Goal: Find contact information: Find contact information

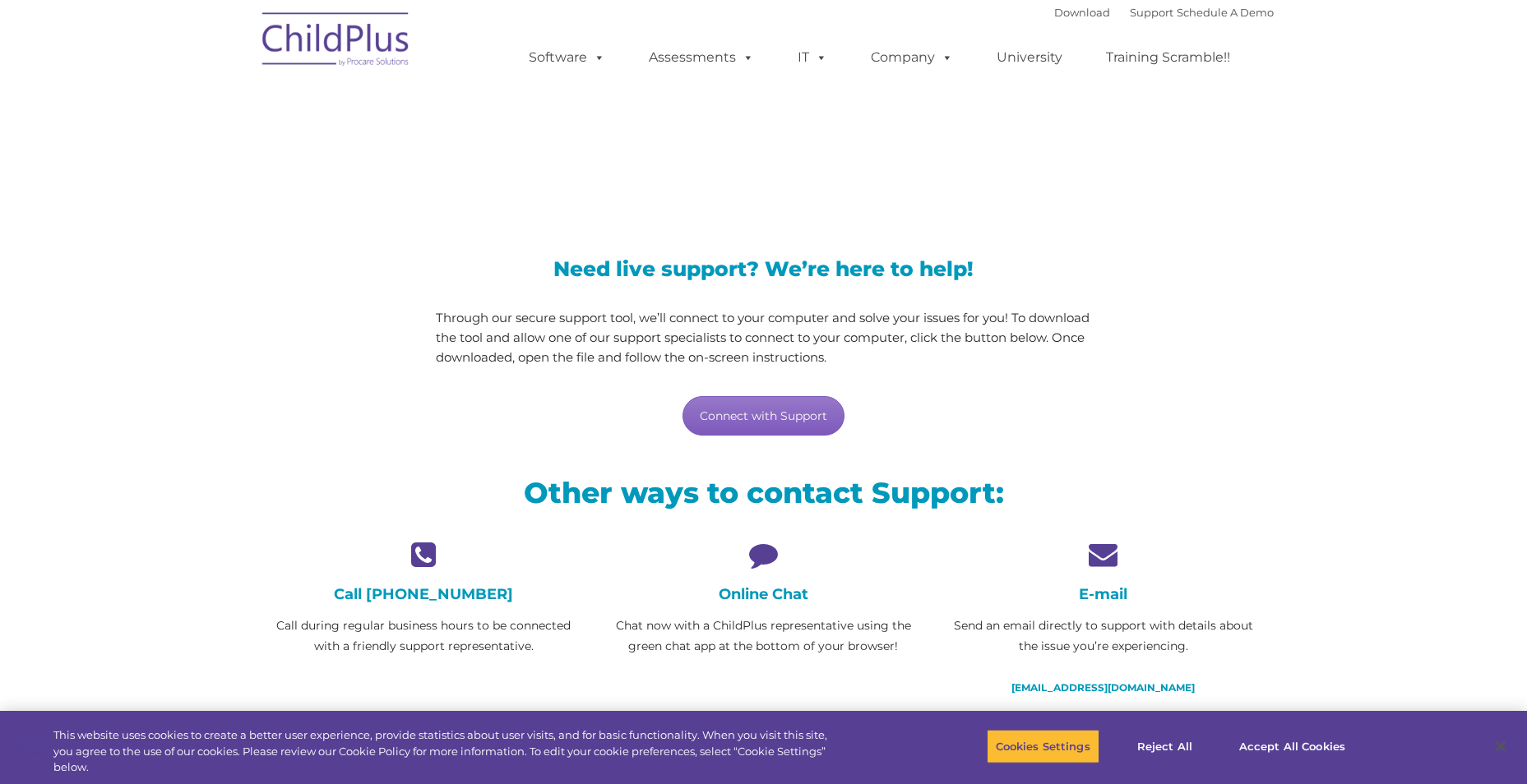
click at [748, 416] on link "Connect with Support" at bounding box center [763, 415] width 162 height 40
click at [767, 561] on icon at bounding box center [763, 554] width 315 height 28
click at [774, 597] on h4 "Online Chat" at bounding box center [763, 595] width 315 height 18
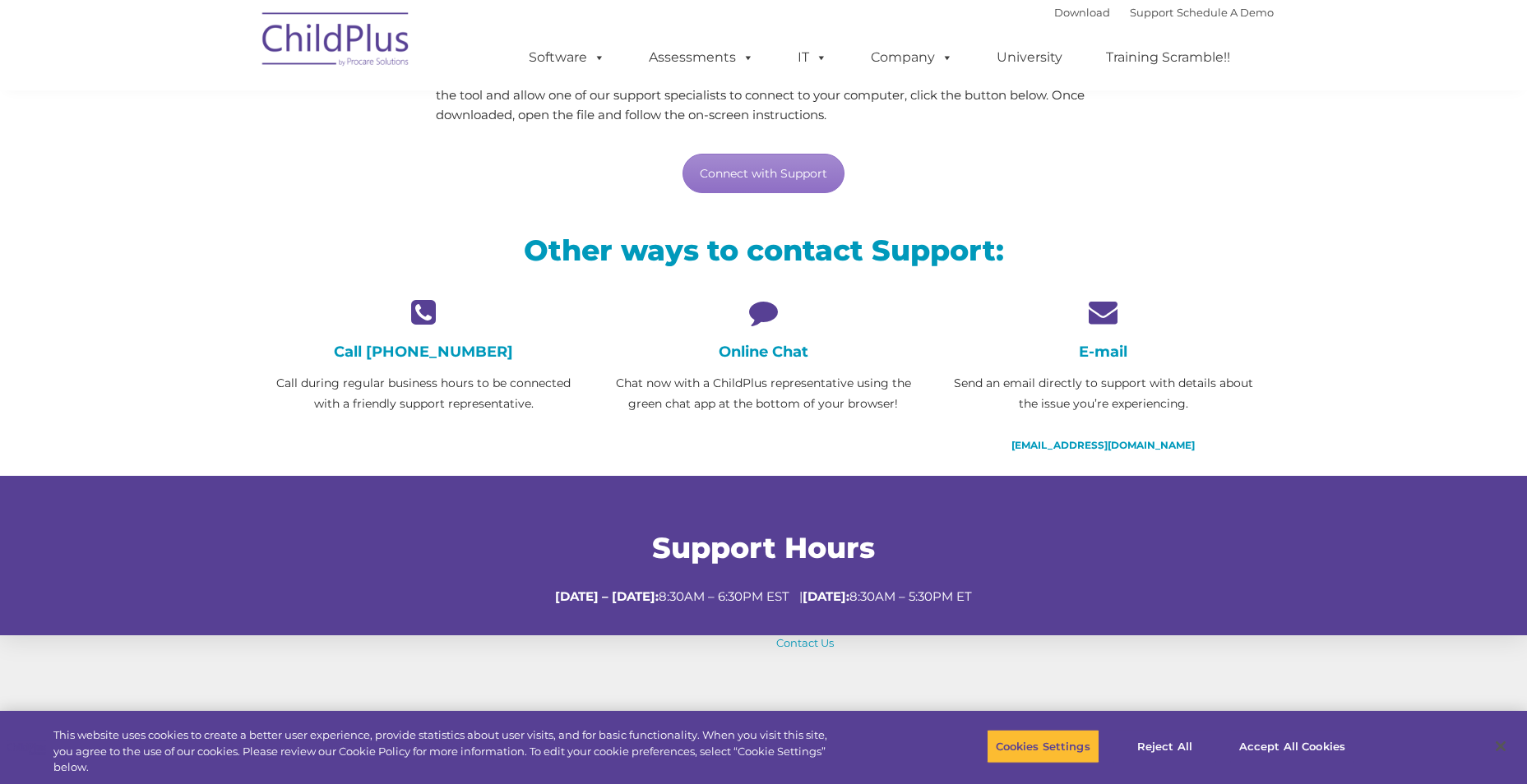
scroll to position [246, 0]
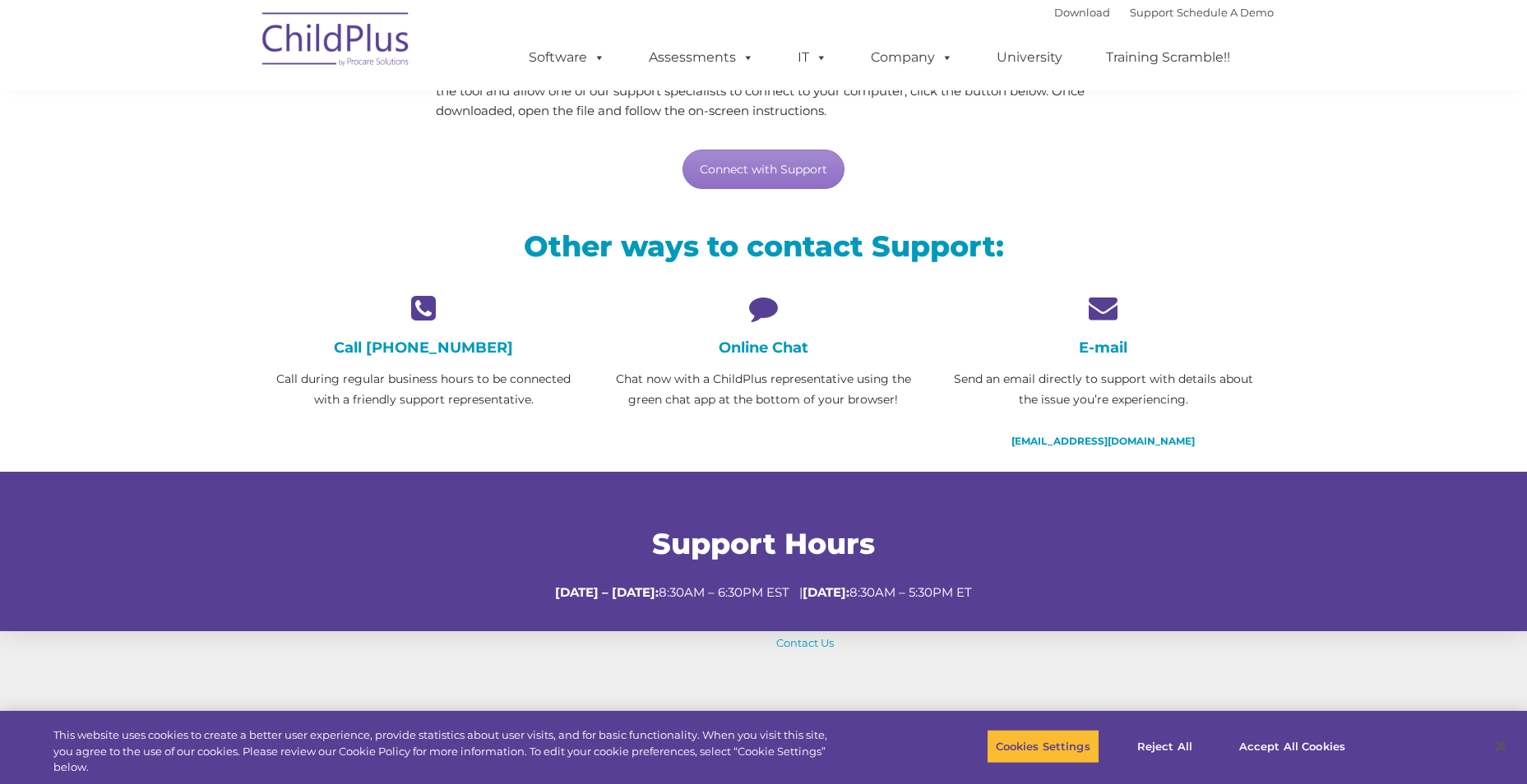
click at [760, 311] on icon at bounding box center [763, 307] width 315 height 28
click at [797, 172] on link "Connect with Support" at bounding box center [763, 169] width 162 height 40
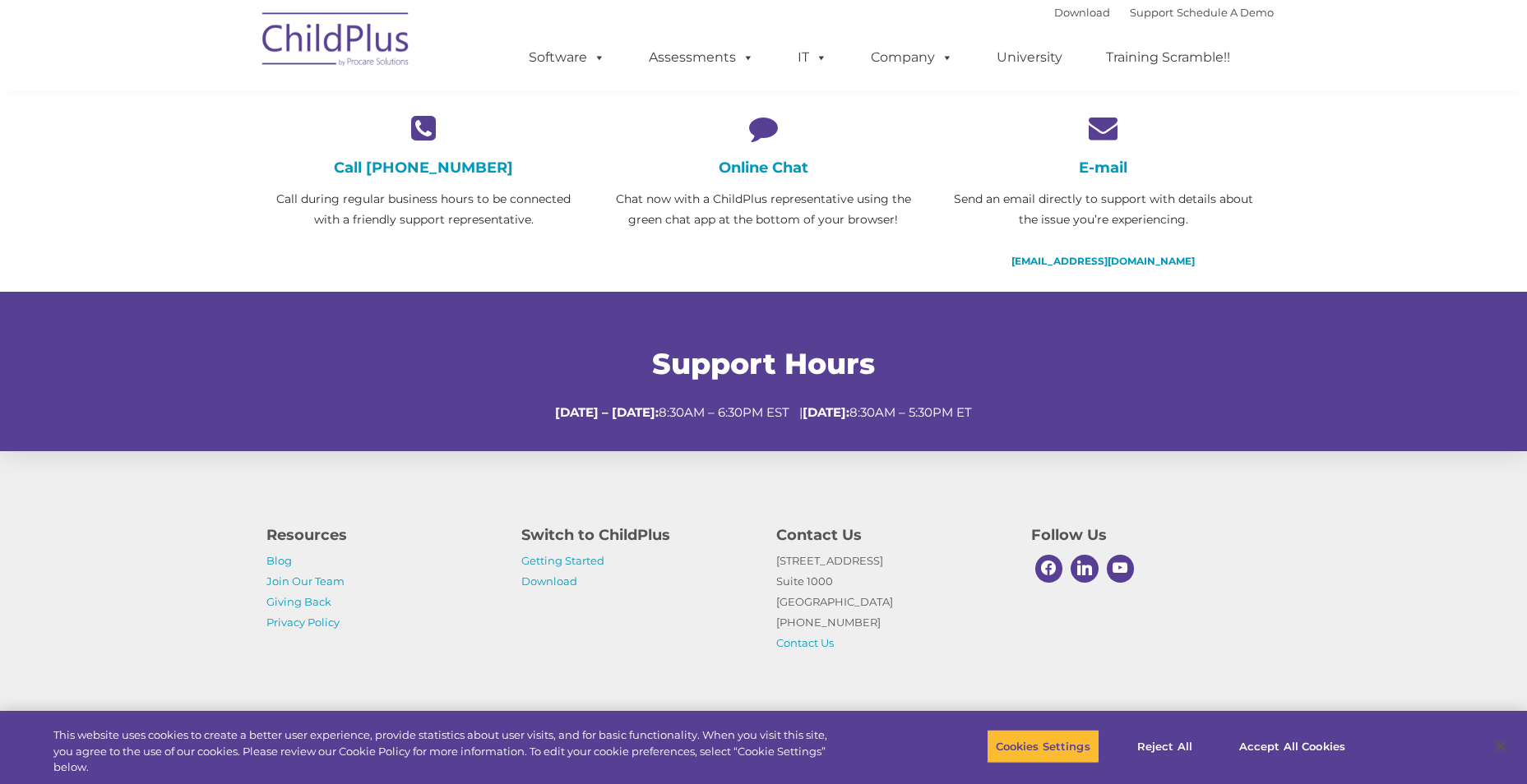
scroll to position [433, 0]
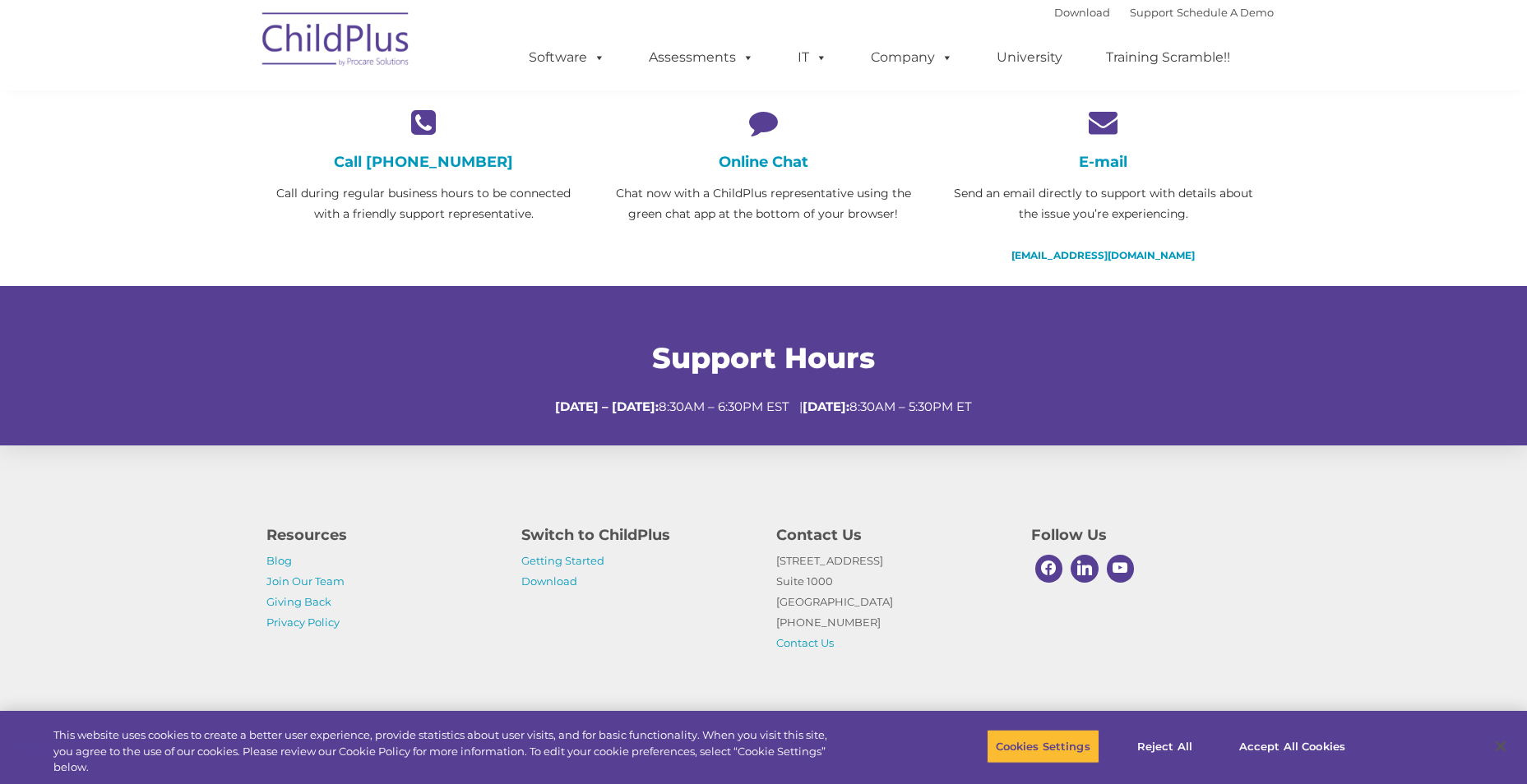
click at [765, 127] on icon at bounding box center [763, 121] width 315 height 28
click at [764, 128] on icon at bounding box center [763, 121] width 315 height 28
click at [1105, 257] on link "[EMAIL_ADDRESS][DOMAIN_NAME]" at bounding box center [1102, 255] width 183 height 12
click at [765, 123] on icon at bounding box center [763, 121] width 315 height 28
click at [767, 164] on h4 "Online Chat" at bounding box center [763, 162] width 315 height 18
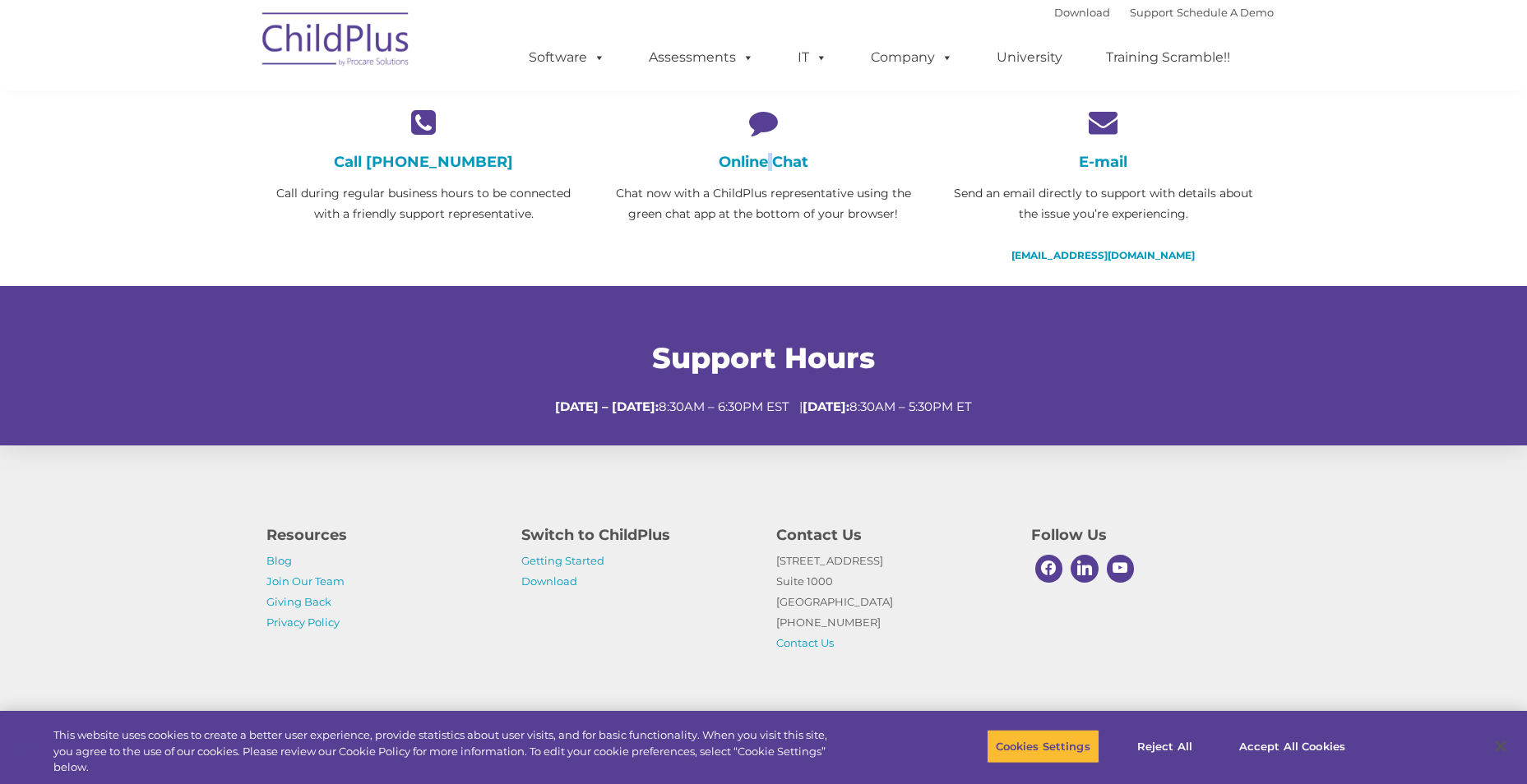
click at [767, 164] on h4 "Online Chat" at bounding box center [763, 162] width 315 height 18
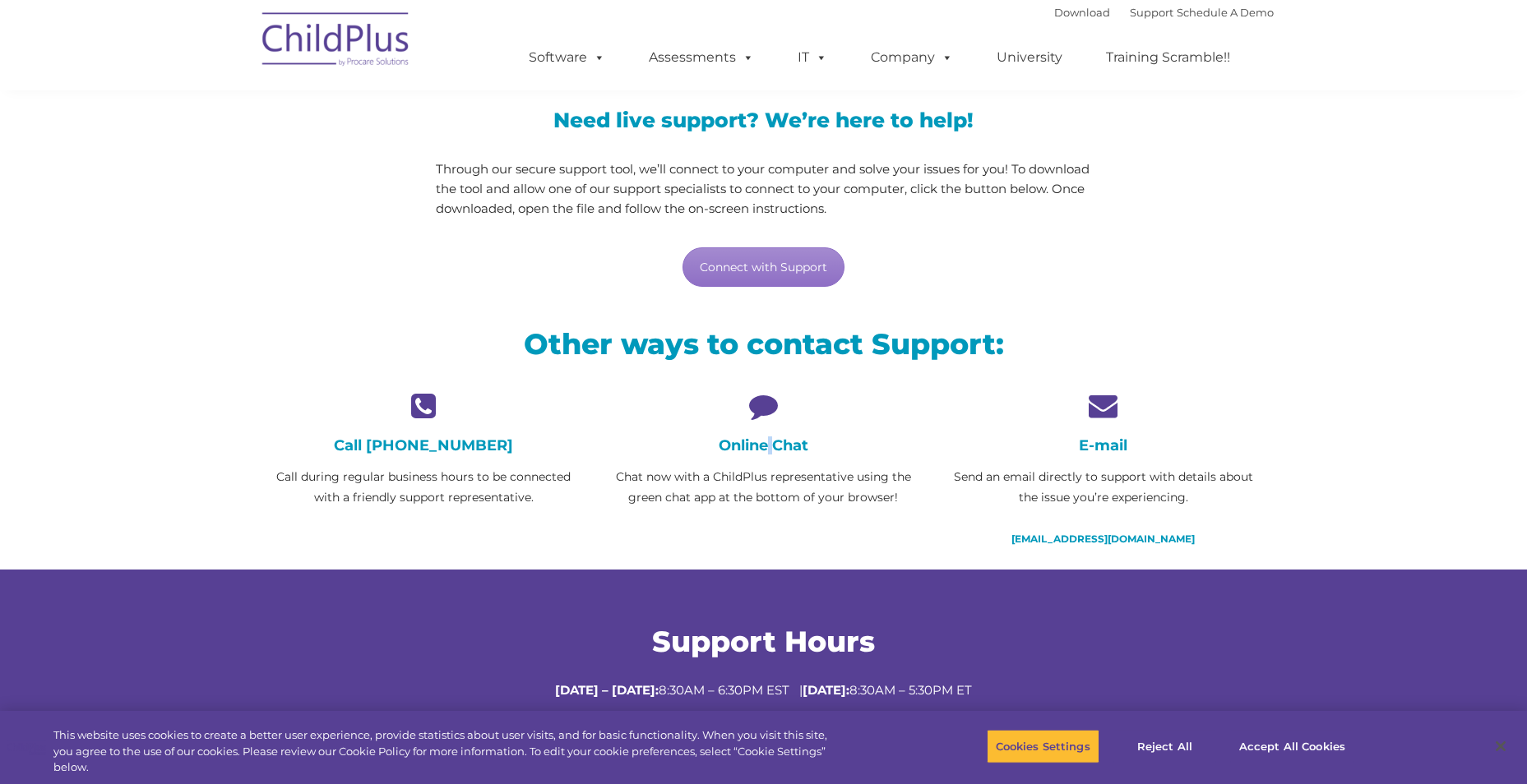
scroll to position [0, 0]
